Goal: Information Seeking & Learning: Find contact information

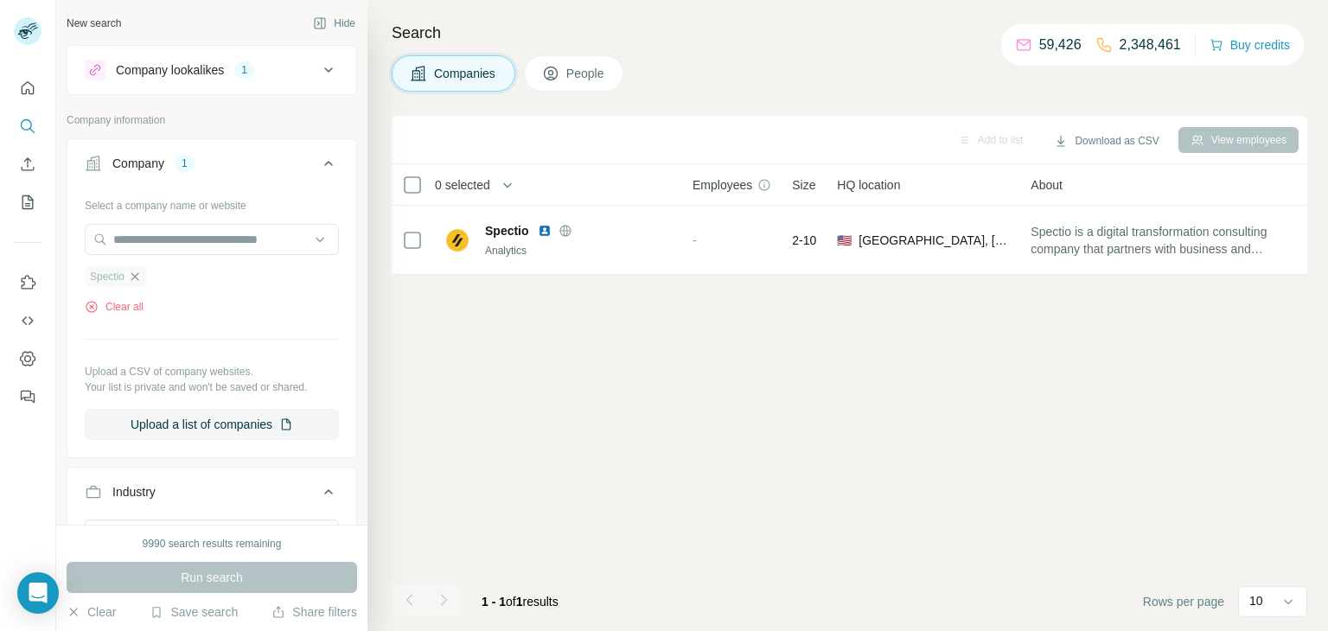
click at [137, 277] on icon "button" at bounding box center [135, 276] width 8 height 8
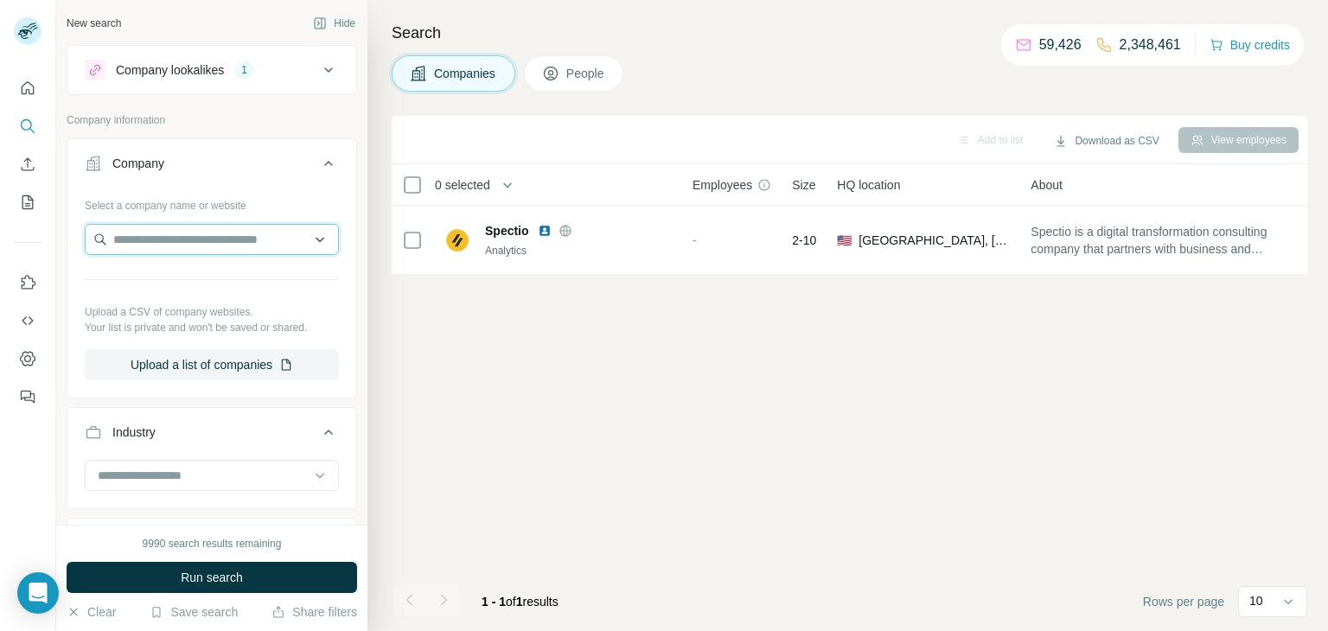
click at [137, 239] on input "text" at bounding box center [212, 239] width 254 height 31
paste input "**********"
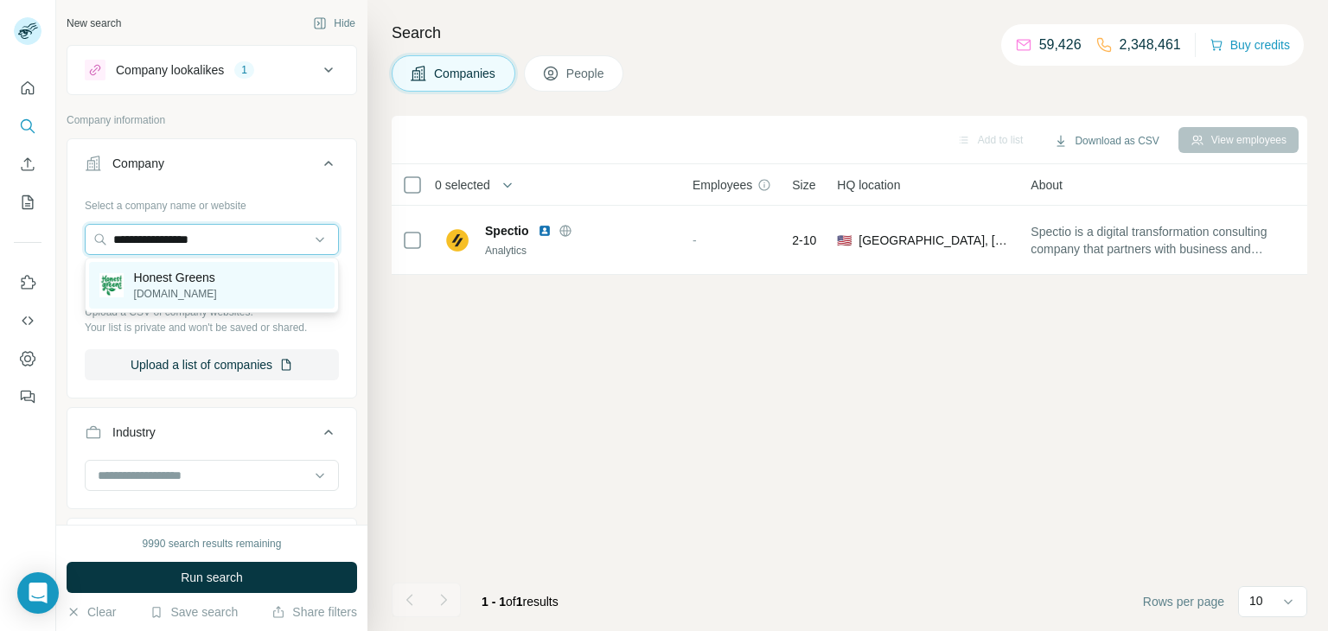
type input "**********"
click at [217, 278] on p "Honest Greens" at bounding box center [175, 277] width 83 height 17
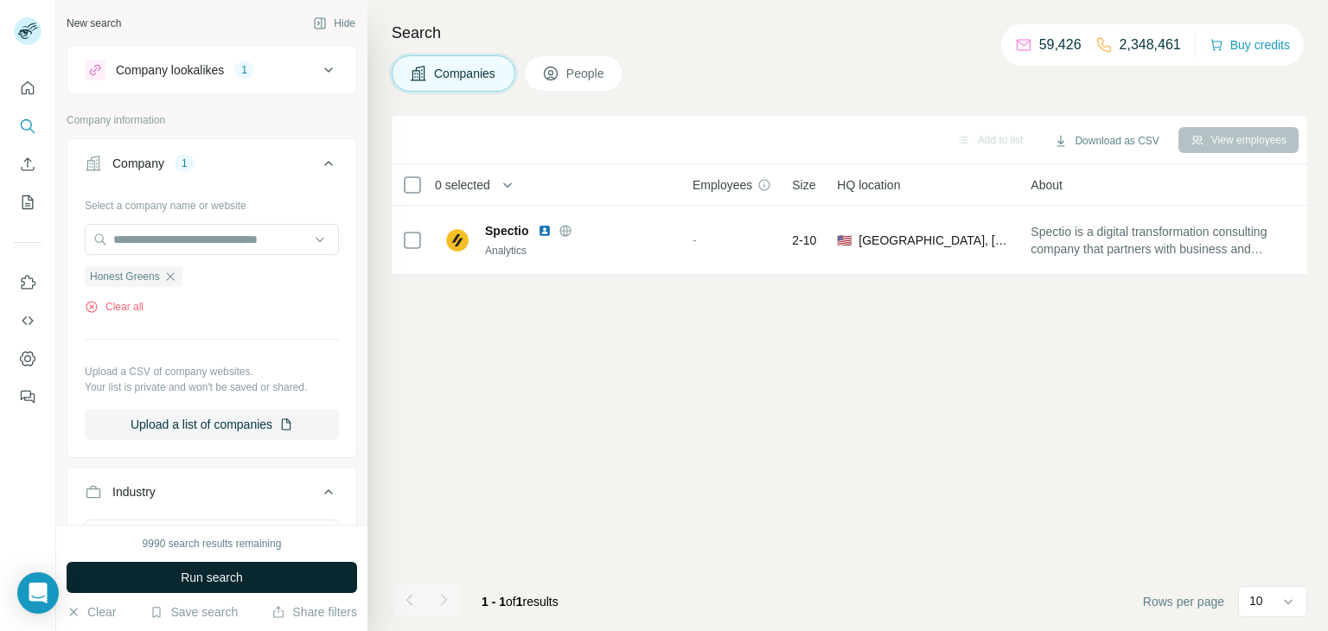
click at [222, 584] on span "Run search" at bounding box center [212, 577] width 62 height 17
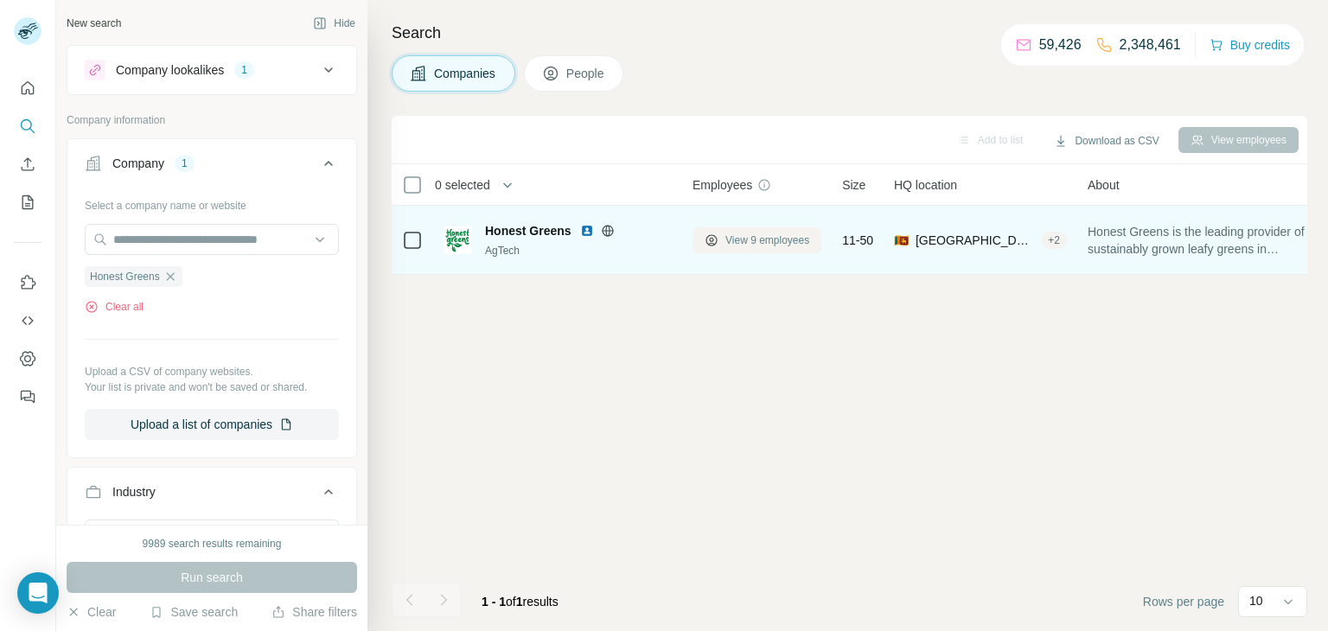
click at [776, 244] on span "View 9 employees" at bounding box center [767, 241] width 84 height 16
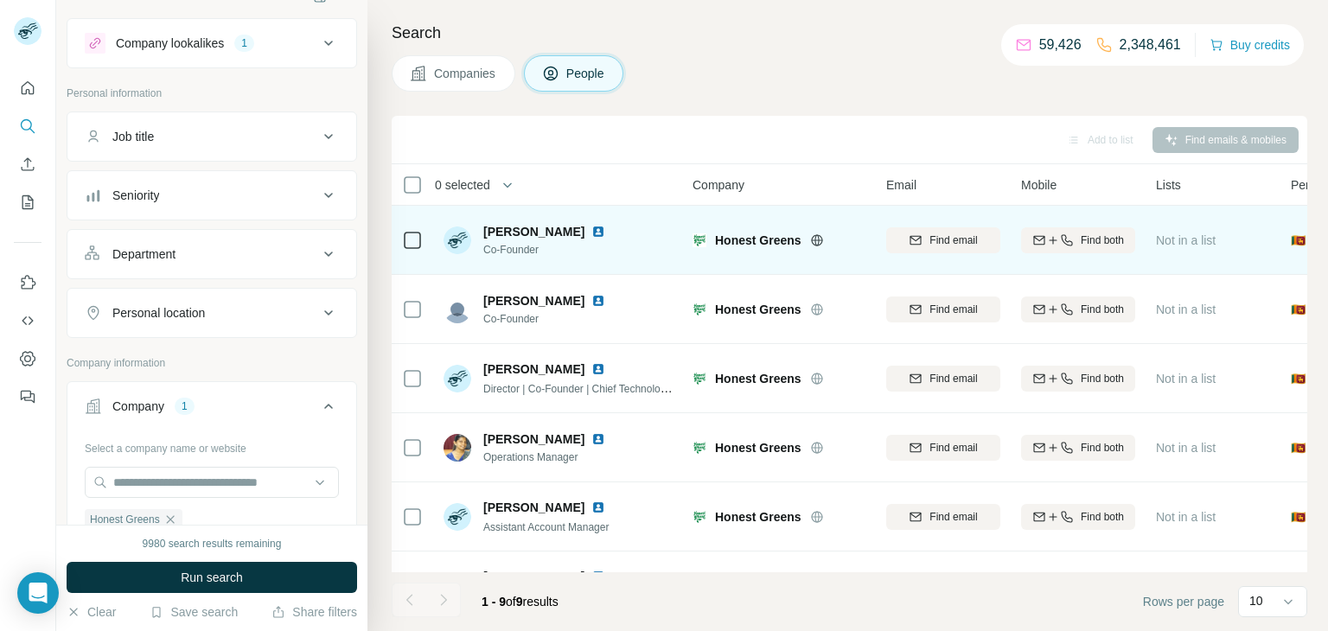
drag, startPoint x: 482, startPoint y: 219, endPoint x: 607, endPoint y: 232, distance: 126.0
click at [607, 232] on div "[PERSON_NAME] Co-Founder" at bounding box center [559, 240] width 230 height 48
copy span "[PERSON_NAME]"
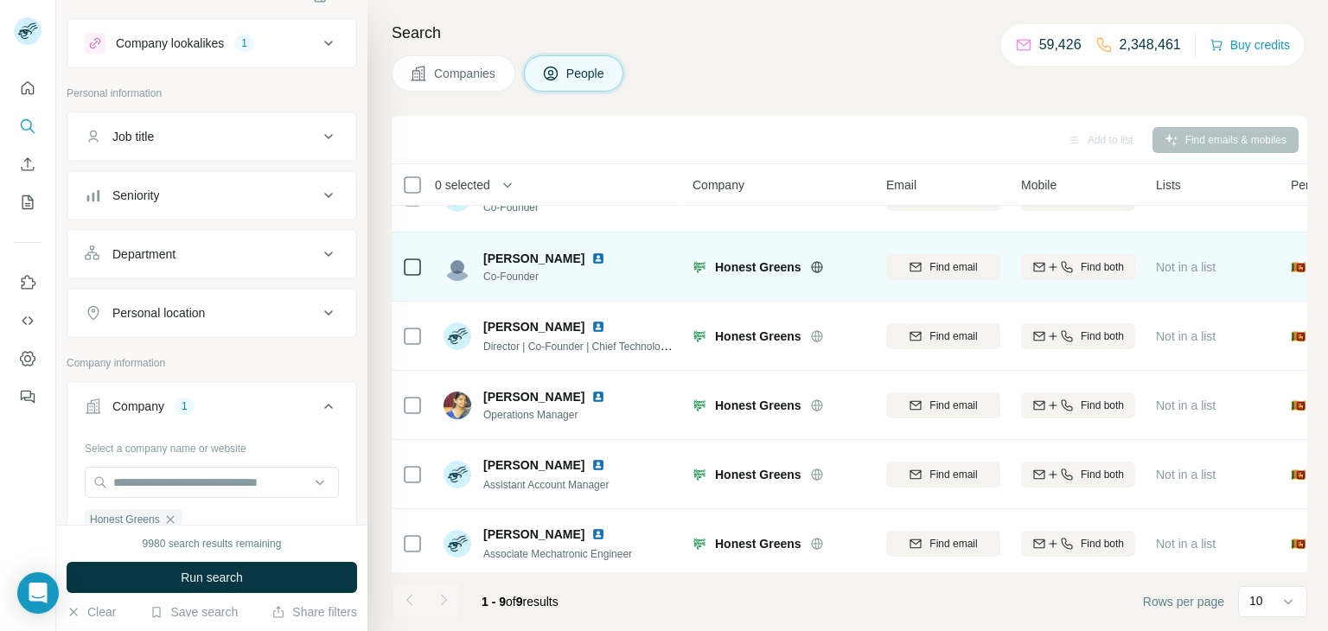
scroll to position [40, 0]
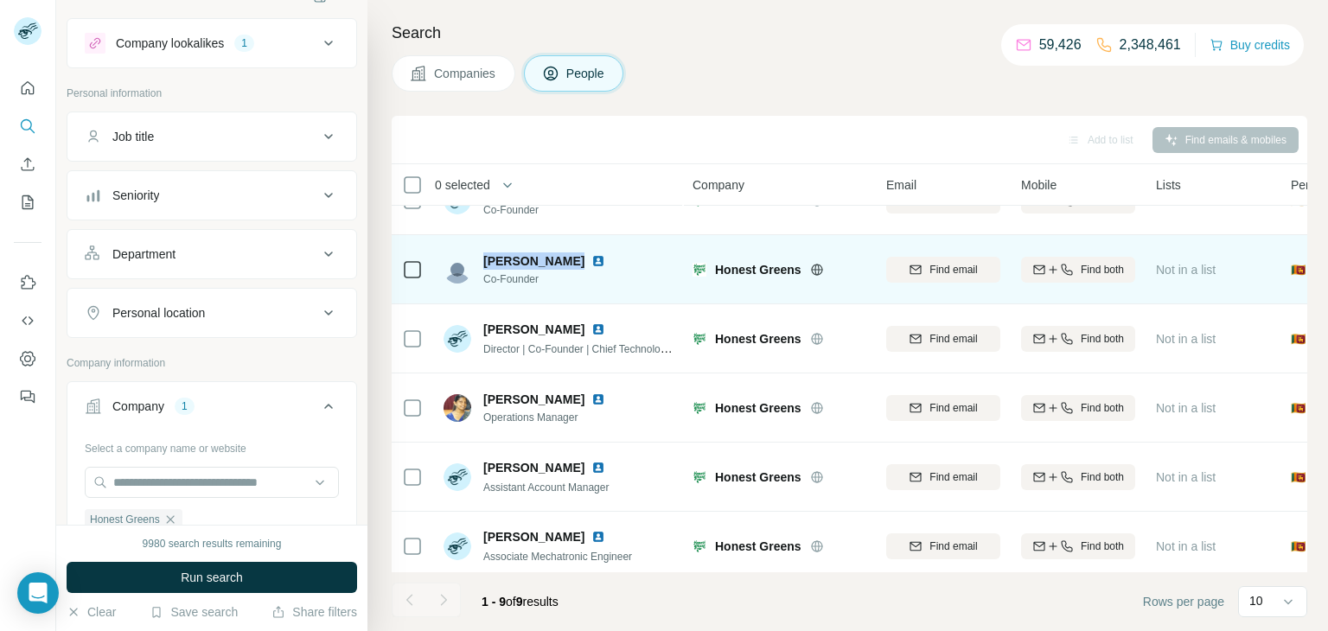
drag, startPoint x: 478, startPoint y: 258, endPoint x: 566, endPoint y: 263, distance: 88.4
click at [566, 263] on div "[PERSON_NAME] Co-Founder" at bounding box center [528, 269] width 169 height 35
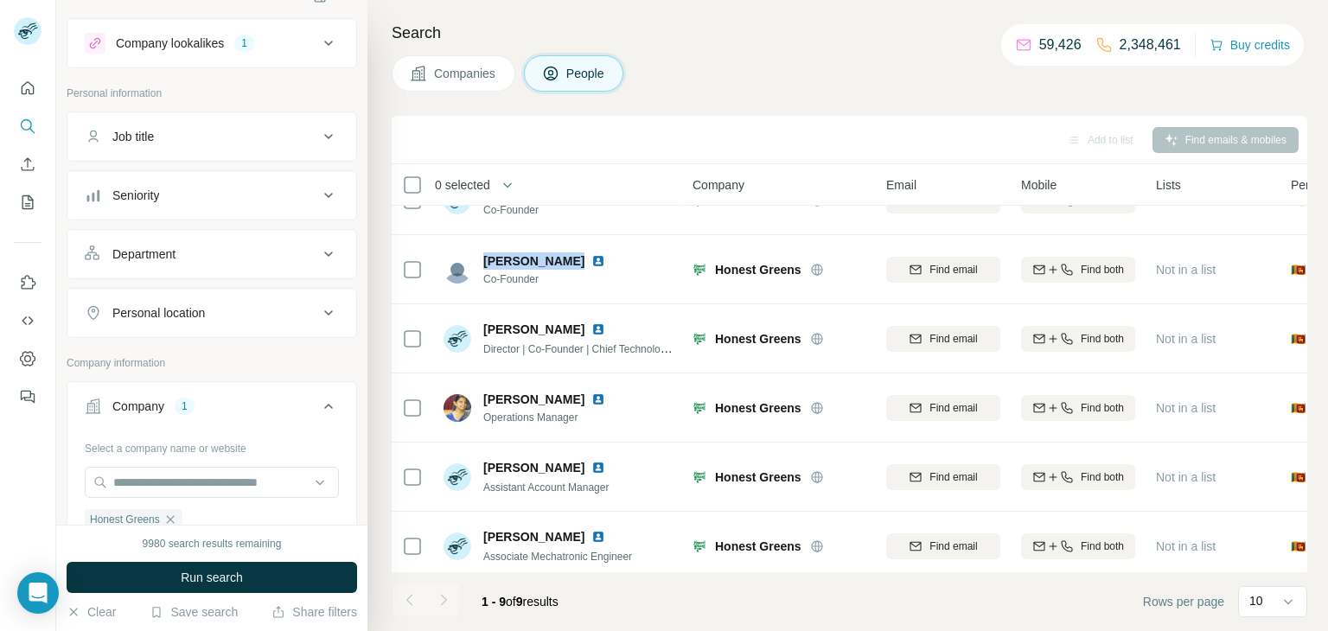
copy span "[PERSON_NAME]"
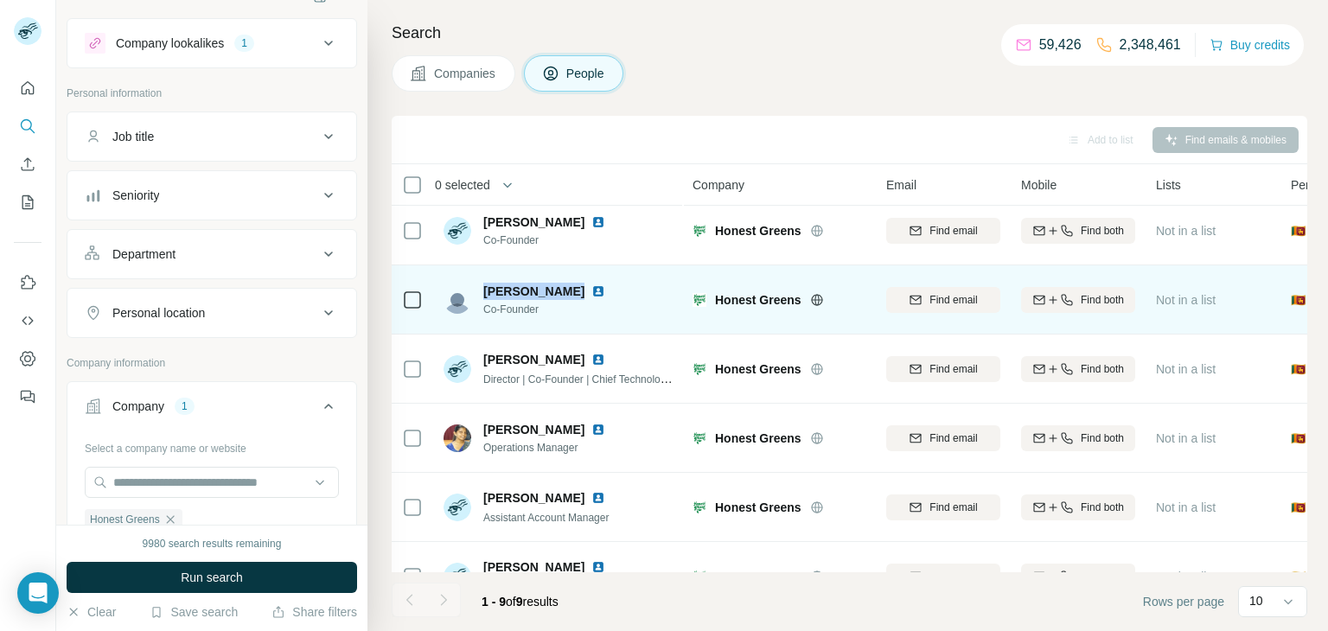
scroll to position [59, 0]
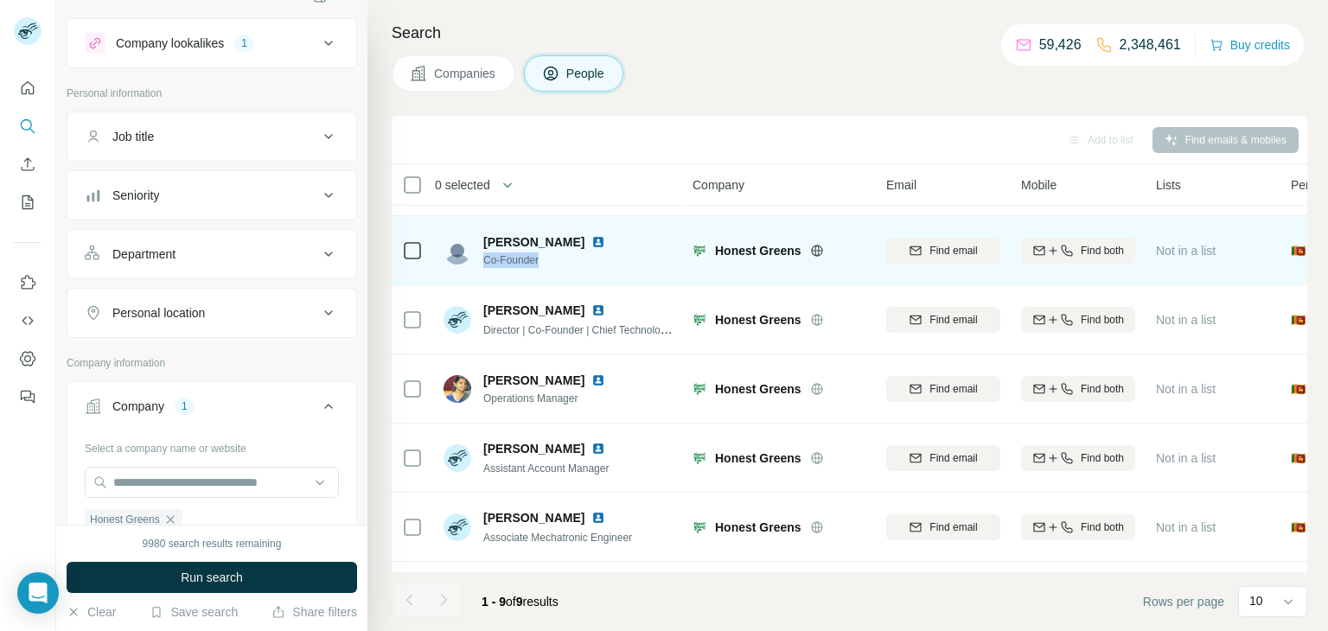
drag, startPoint x: 547, startPoint y: 258, endPoint x: 483, endPoint y: 266, distance: 64.6
click at [483, 266] on span "Co-Founder" at bounding box center [547, 260] width 129 height 16
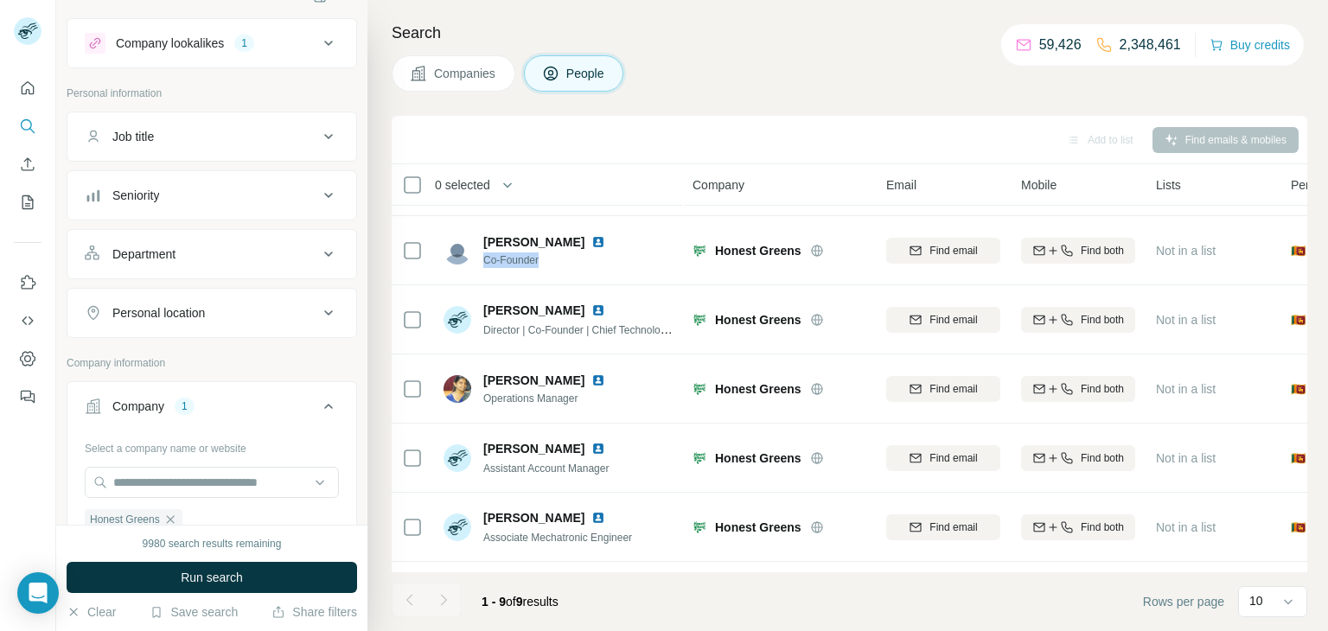
copy span "Co-Founder"
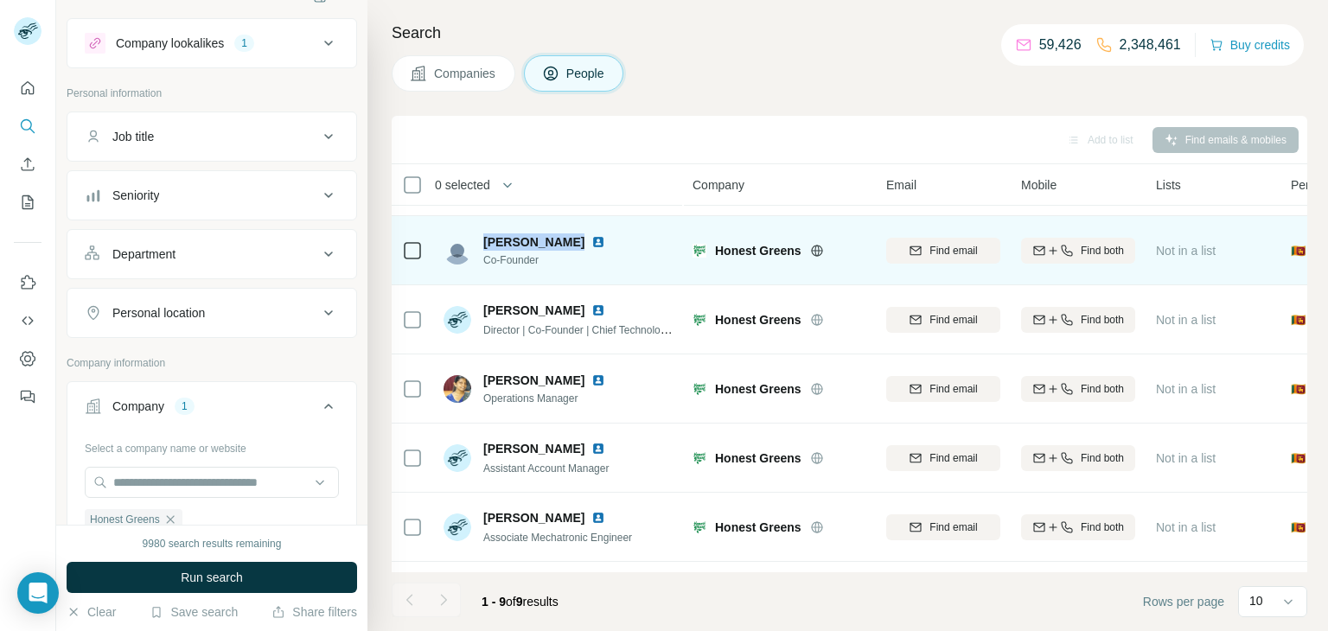
drag, startPoint x: 485, startPoint y: 234, endPoint x: 566, endPoint y: 240, distance: 81.5
click at [566, 240] on div "[PERSON_NAME]" at bounding box center [547, 241] width 129 height 17
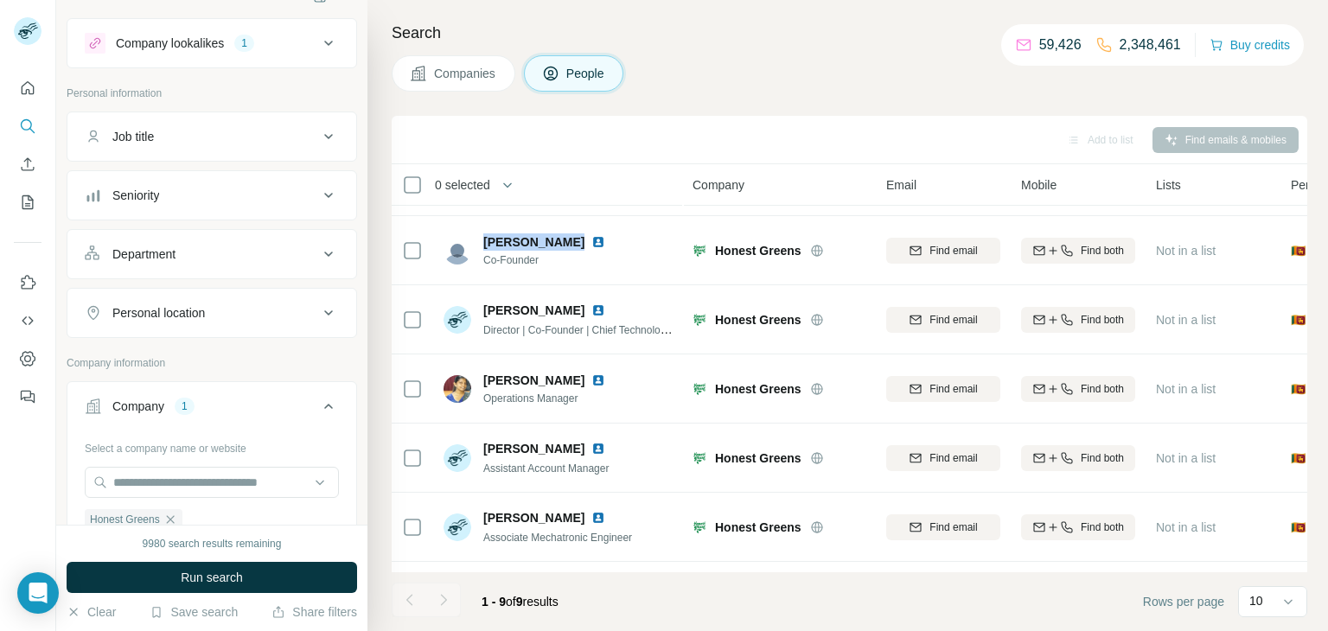
copy span "[PERSON_NAME]"
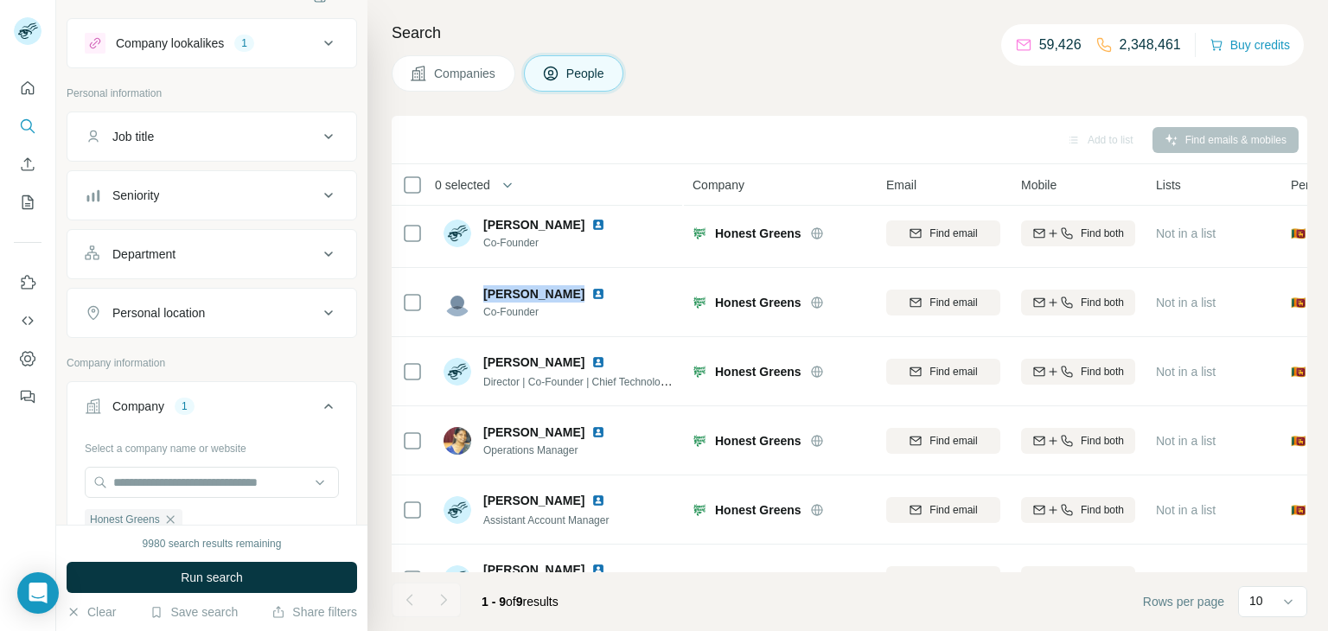
scroll to position [0, 0]
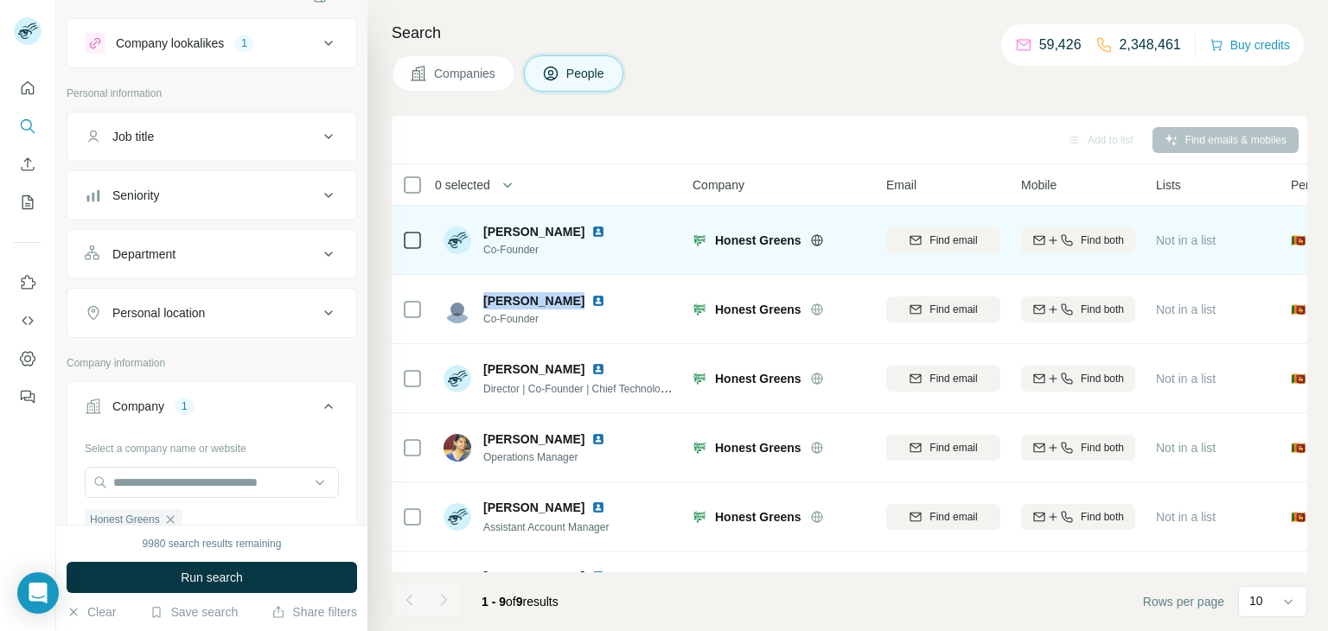
drag, startPoint x: 483, startPoint y: 223, endPoint x: 609, endPoint y: 233, distance: 125.8
click at [585, 233] on span "[PERSON_NAME]" at bounding box center [533, 231] width 101 height 17
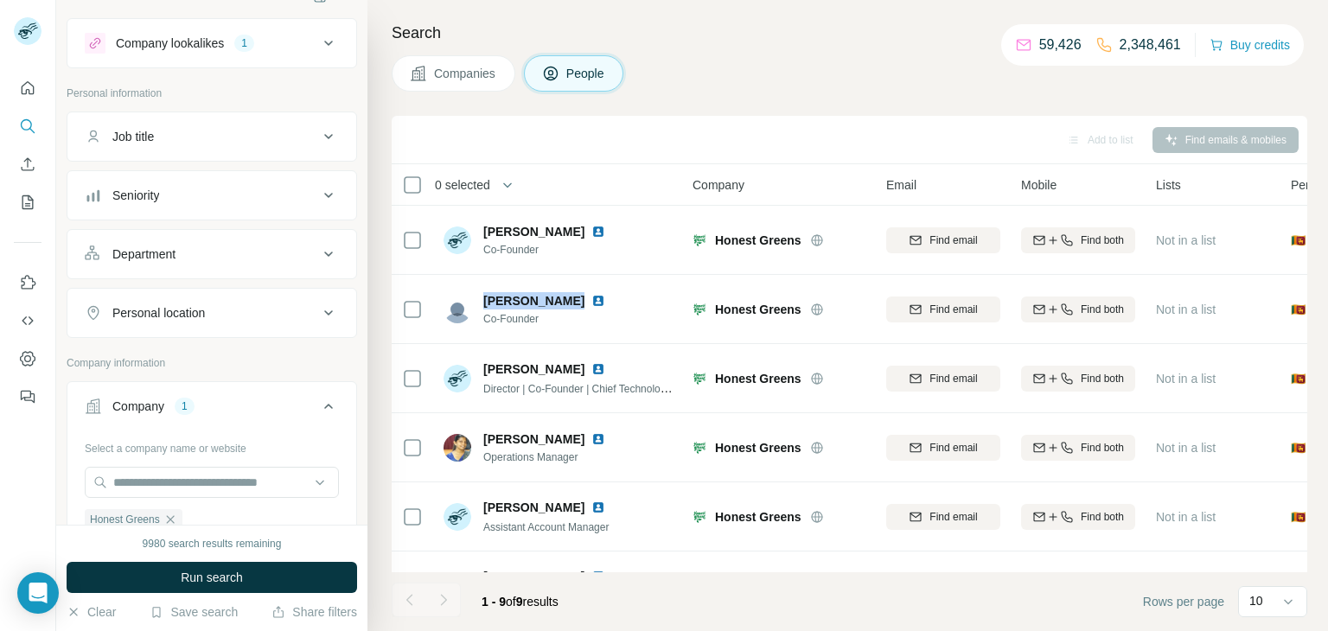
copy span "[PERSON_NAME]"
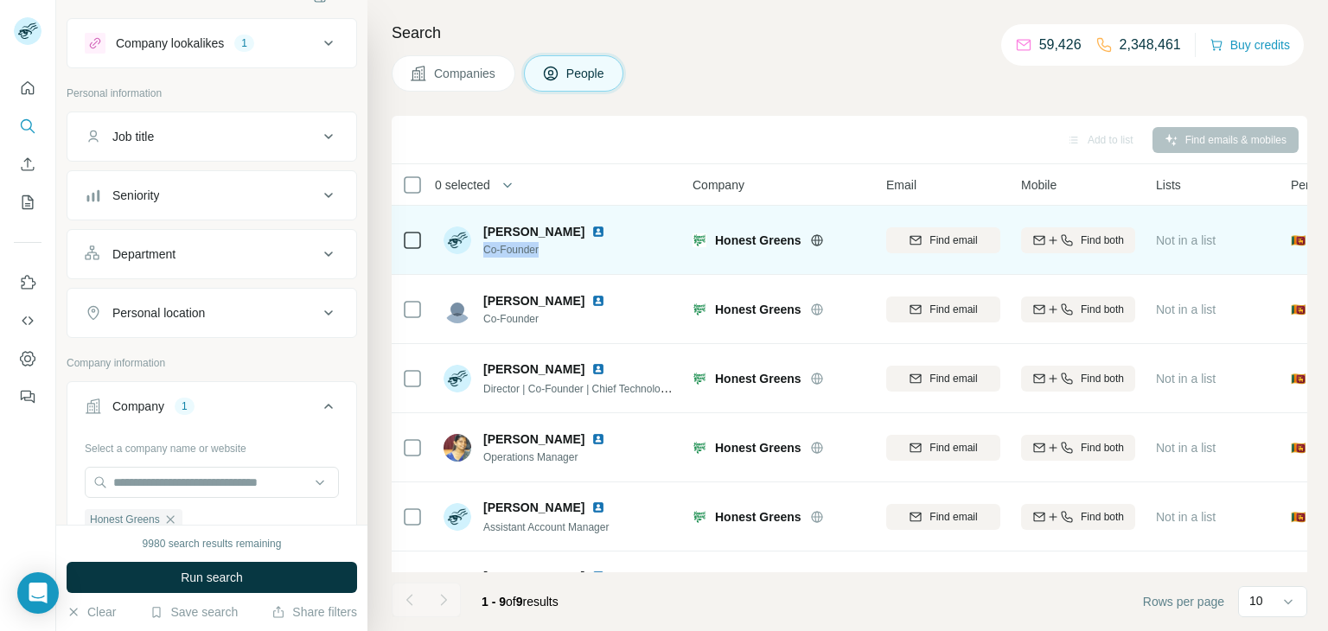
drag, startPoint x: 545, startPoint y: 252, endPoint x: 482, endPoint y: 252, distance: 63.1
click at [480, 252] on div "[PERSON_NAME] Co-Founder" at bounding box center [528, 240] width 169 height 35
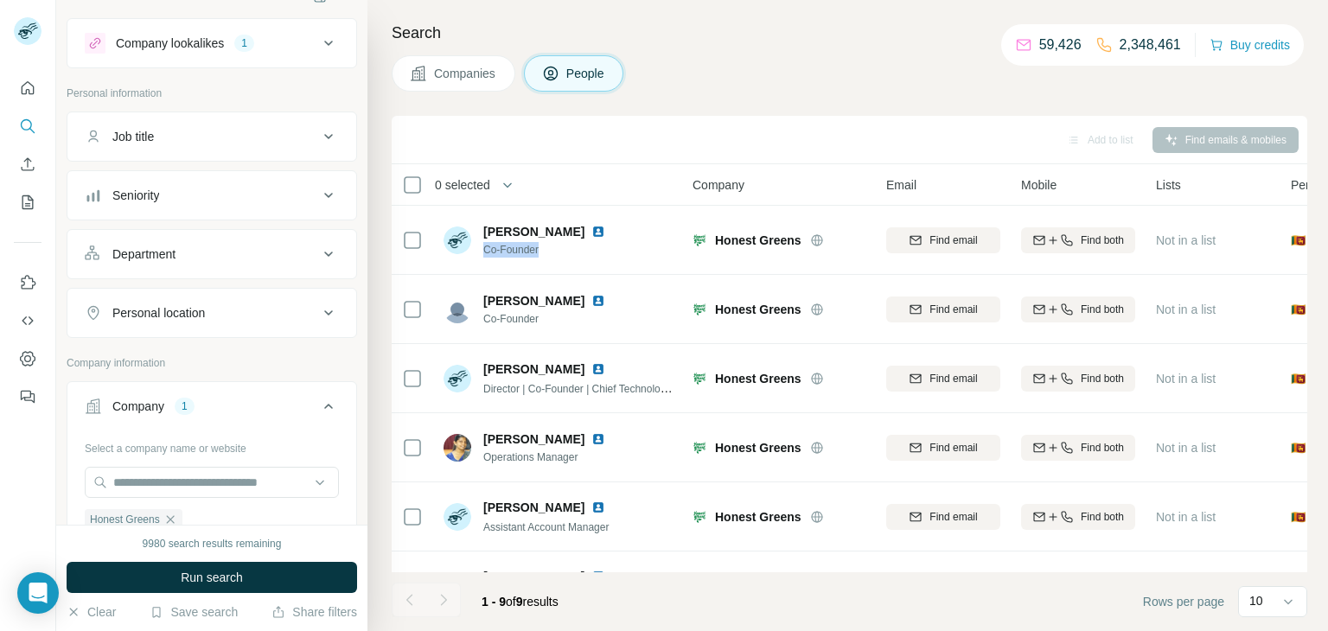
copy span "Co-Founder"
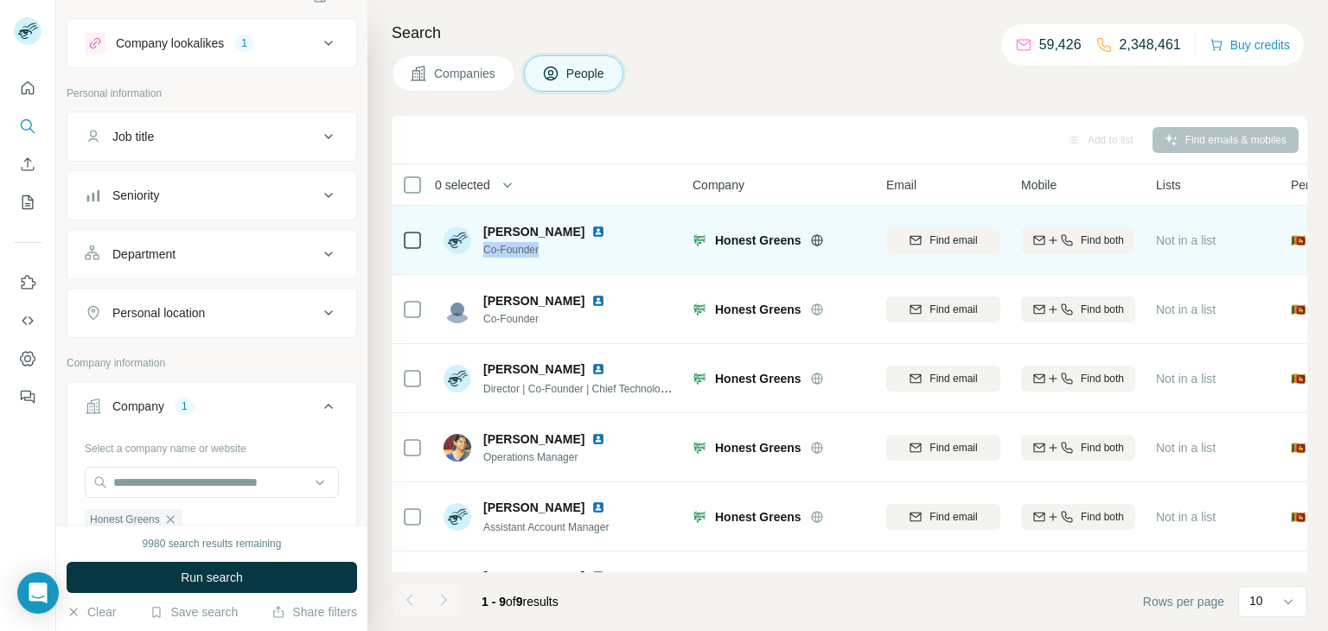
drag, startPoint x: 482, startPoint y: 217, endPoint x: 609, endPoint y: 227, distance: 127.5
click at [609, 227] on div "[PERSON_NAME] Co-Founder" at bounding box center [559, 240] width 230 height 48
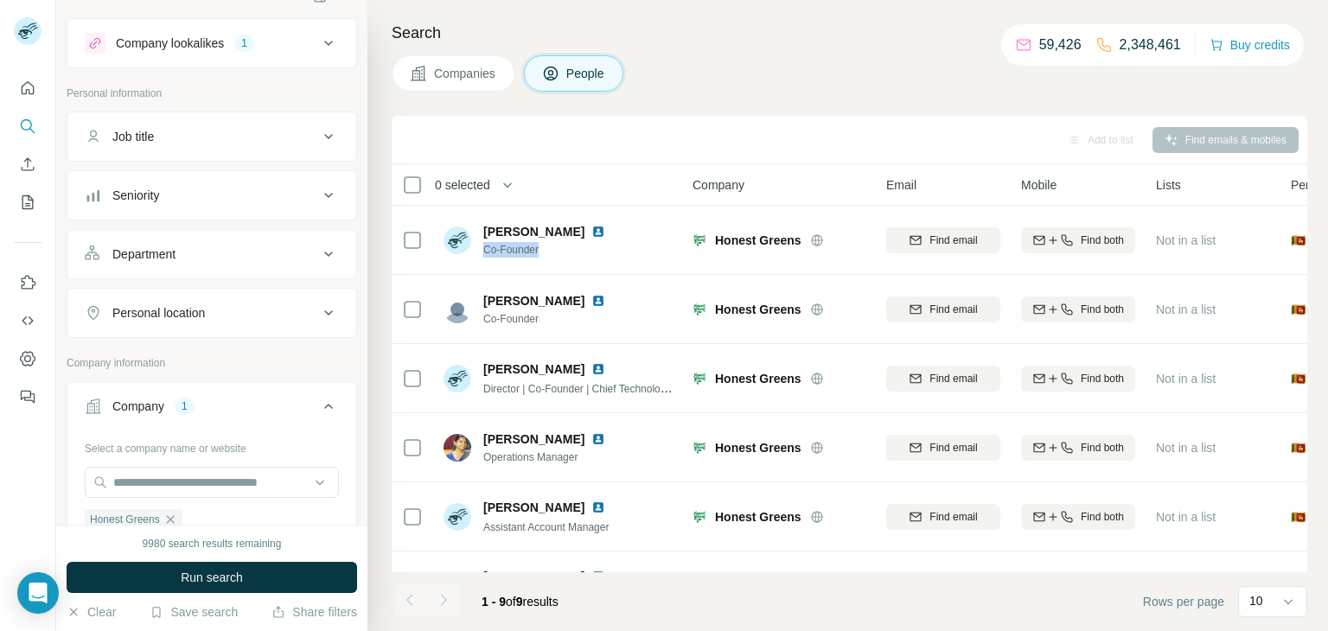
copy span "[PERSON_NAME]"
